Goal: Register for event/course

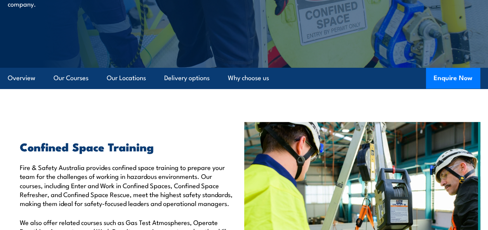
scroll to position [161, 0]
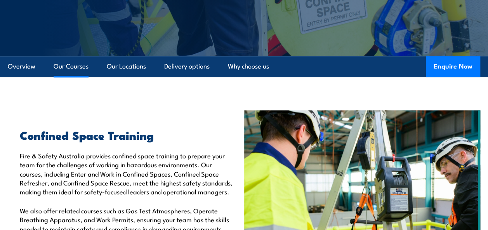
click at [70, 67] on link "Our Courses" at bounding box center [71, 66] width 35 height 21
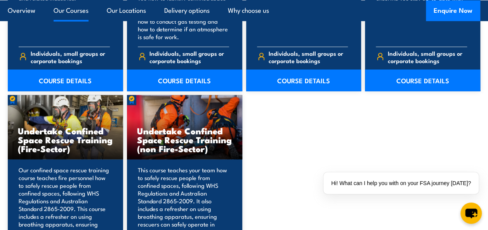
scroll to position [787, 0]
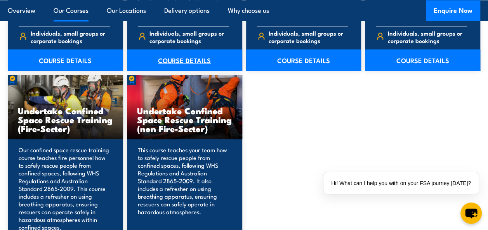
click at [185, 64] on link "COURSE DETAILS" at bounding box center [184, 61] width 115 height 22
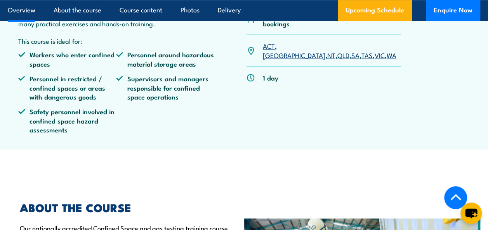
scroll to position [380, 0]
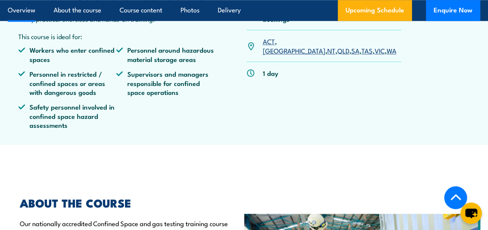
click at [337, 46] on link "QLD" at bounding box center [343, 50] width 12 height 9
